Goal: Find specific page/section: Find specific page/section

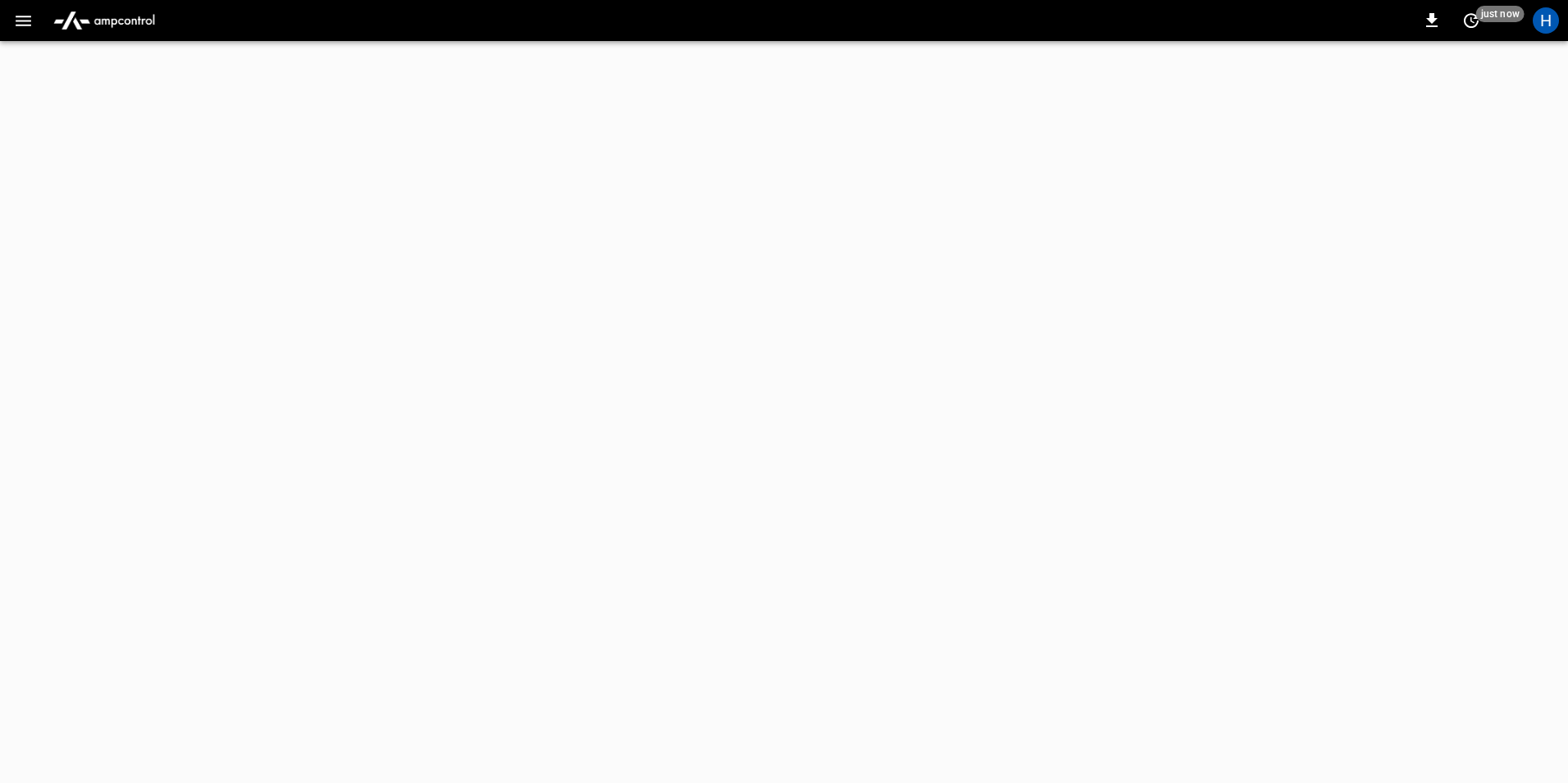
click at [35, 27] on button "button" at bounding box center [23, 20] width 34 height 30
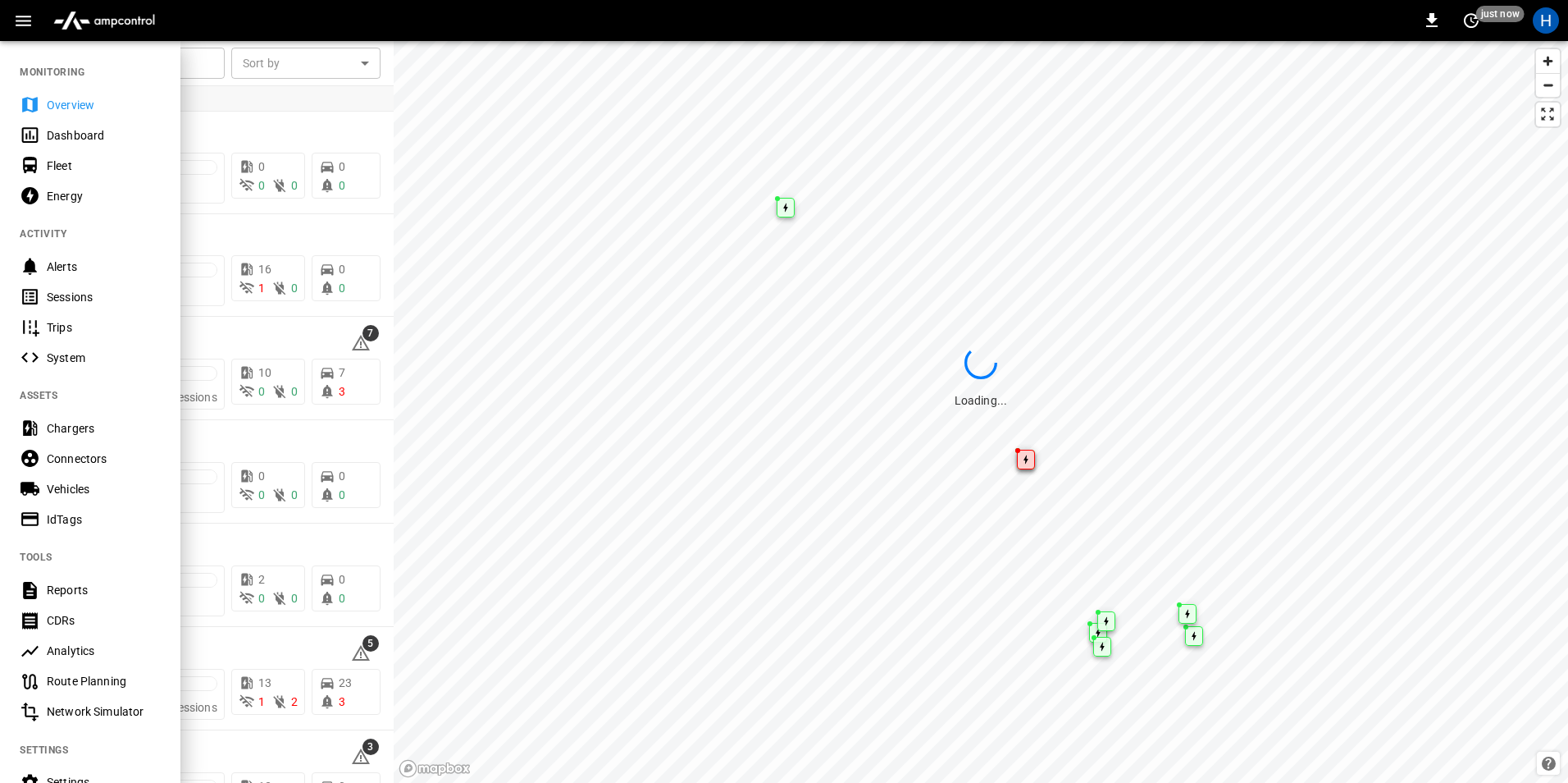
drag, startPoint x: 43, startPoint y: 141, endPoint x: 360, endPoint y: 177, distance: 319.0
click at [43, 141] on div "Dashboard" at bounding box center [90, 134] width 181 height 30
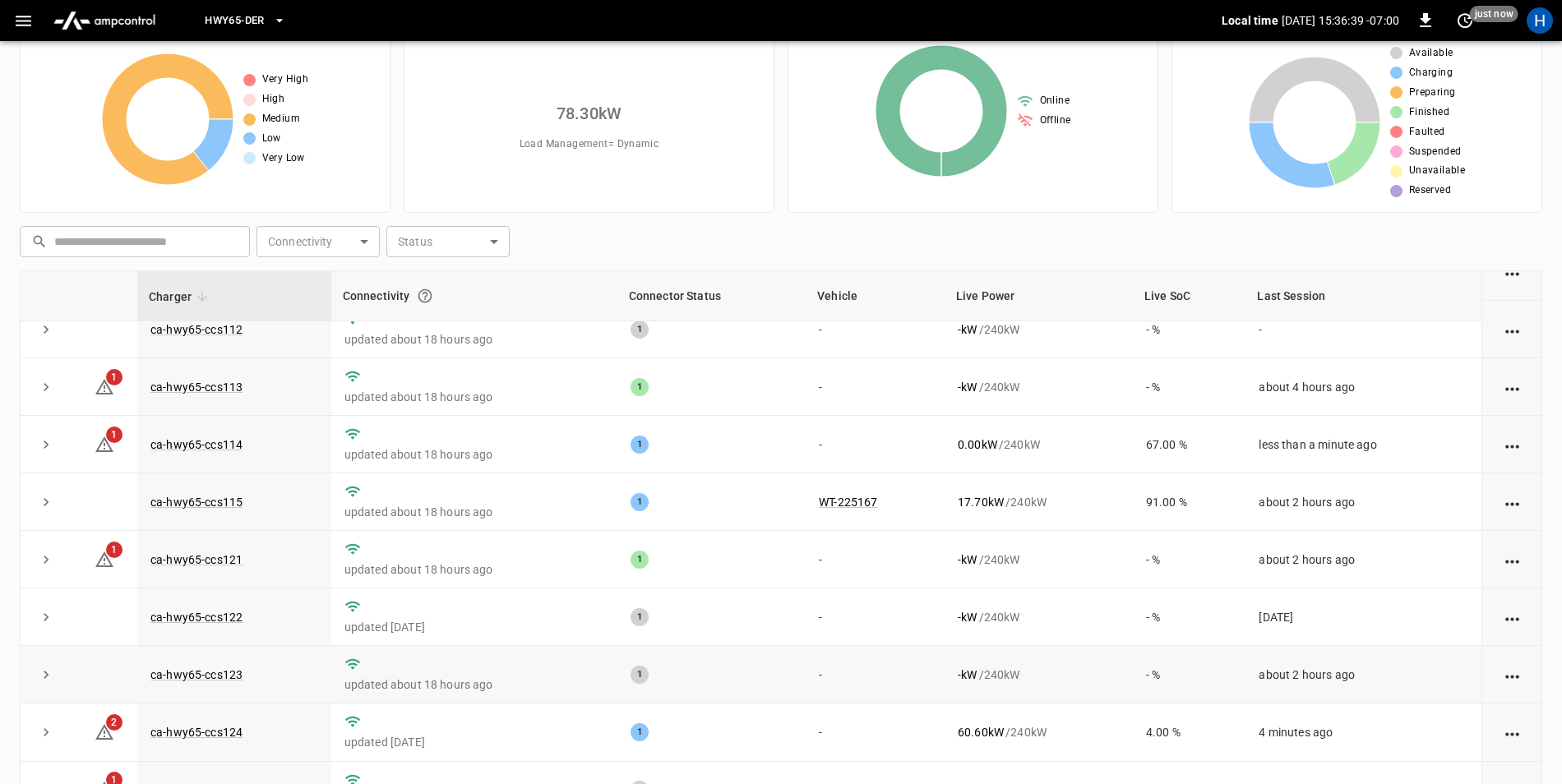
scroll to position [156, 0]
